Goal: Information Seeking & Learning: Learn about a topic

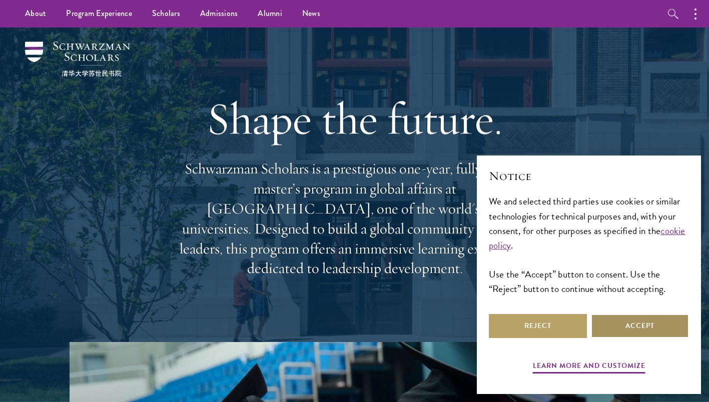
click at [612, 326] on button "Accept" at bounding box center [640, 326] width 98 height 24
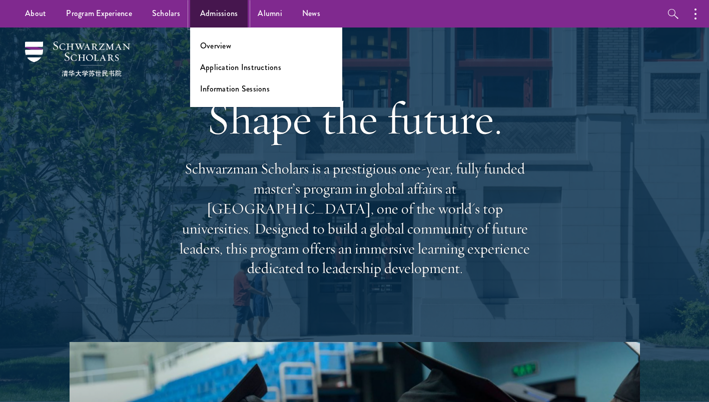
click at [208, 9] on link "Admissions" at bounding box center [219, 14] width 58 height 28
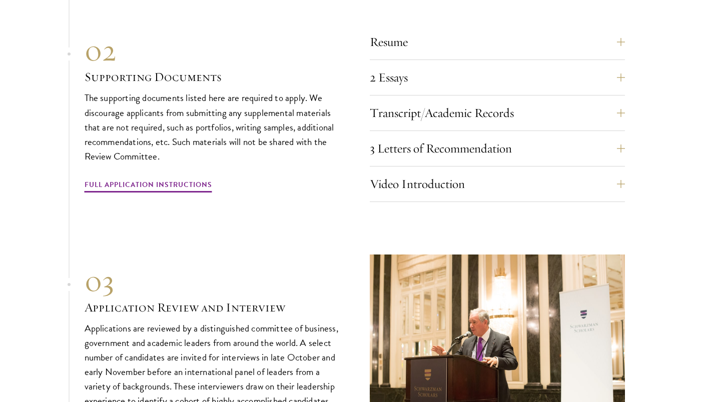
scroll to position [3174, 0]
click at [468, 172] on button "Video Introduction" at bounding box center [504, 184] width 255 height 24
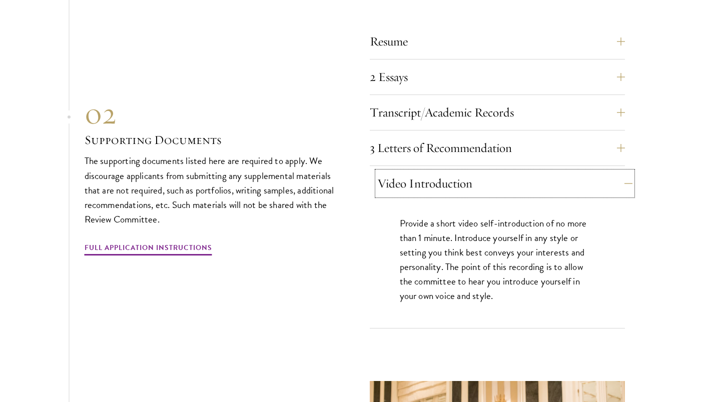
click at [468, 172] on button "Video Introduction" at bounding box center [504, 184] width 255 height 24
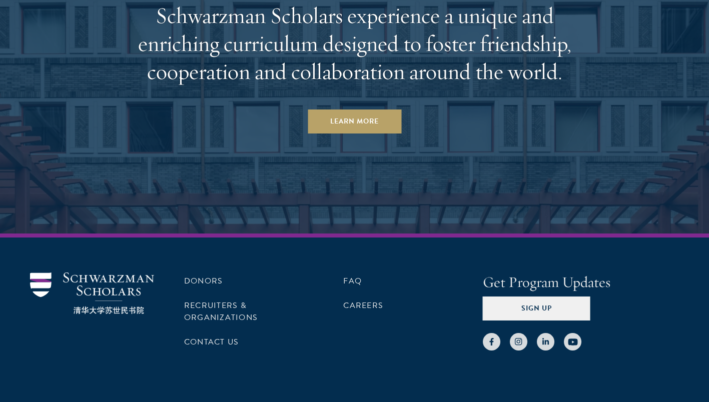
scroll to position [4909, 0]
